Goal: Find specific page/section: Find specific page/section

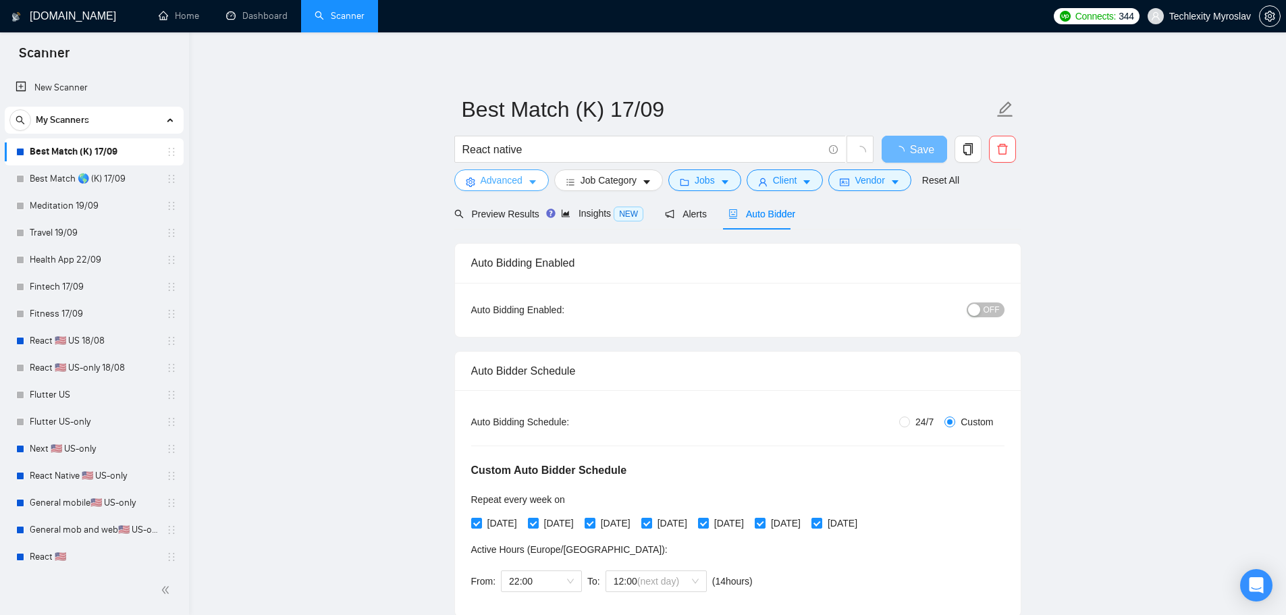
click at [505, 179] on span "Advanced" at bounding box center [502, 180] width 42 height 15
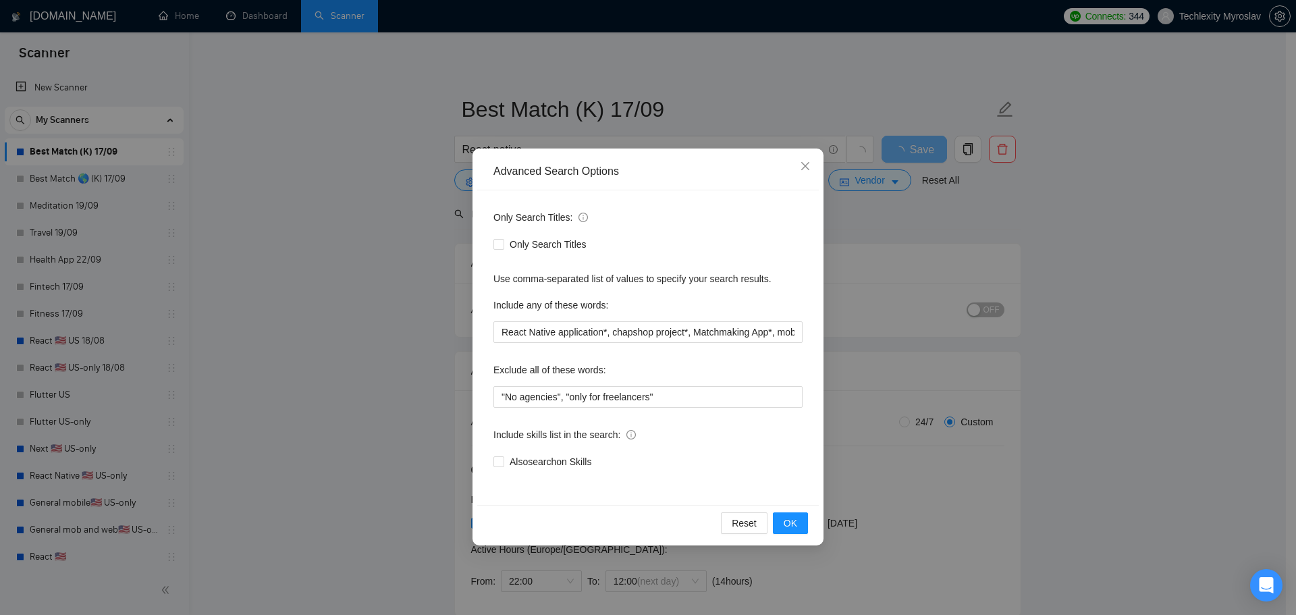
click at [402, 182] on div "Advanced Search Options Only Search Titles: Only Search Titles Use comma-separa…" at bounding box center [648, 307] width 1296 height 615
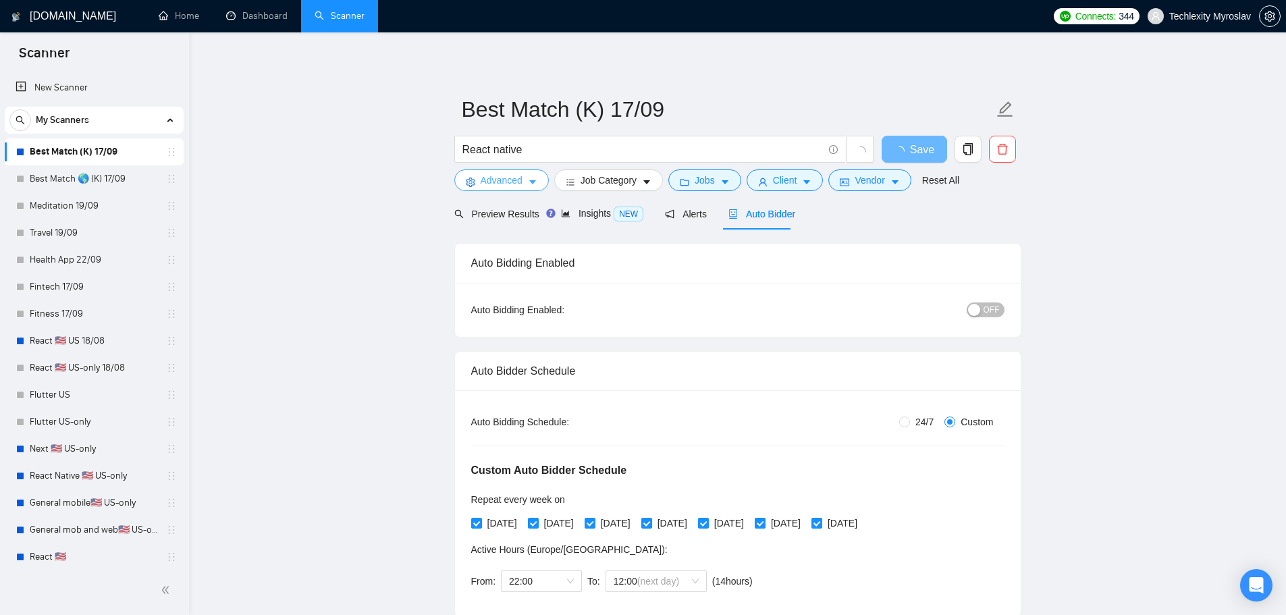
click at [475, 180] on button "Advanced" at bounding box center [501, 180] width 95 height 22
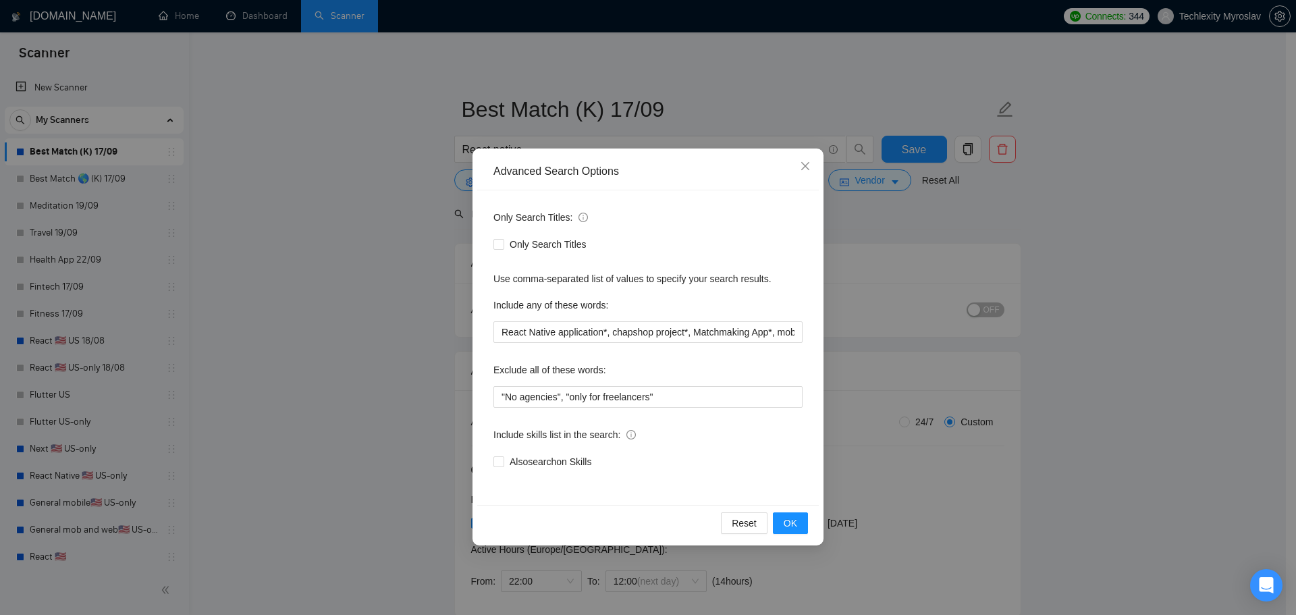
click at [392, 190] on div "Advanced Search Options Only Search Titles: Only Search Titles Use comma-separa…" at bounding box center [648, 307] width 1296 height 615
